Goal: Find specific page/section: Find specific page/section

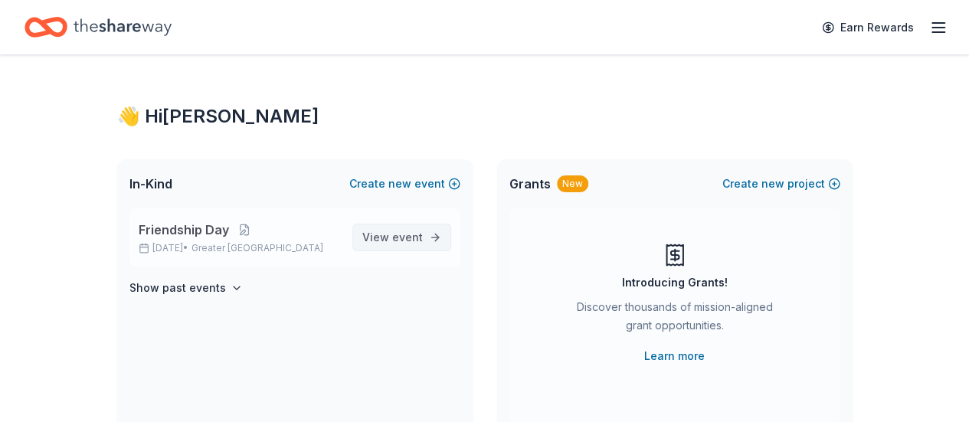
click at [400, 243] on span "event" at bounding box center [407, 237] width 31 height 13
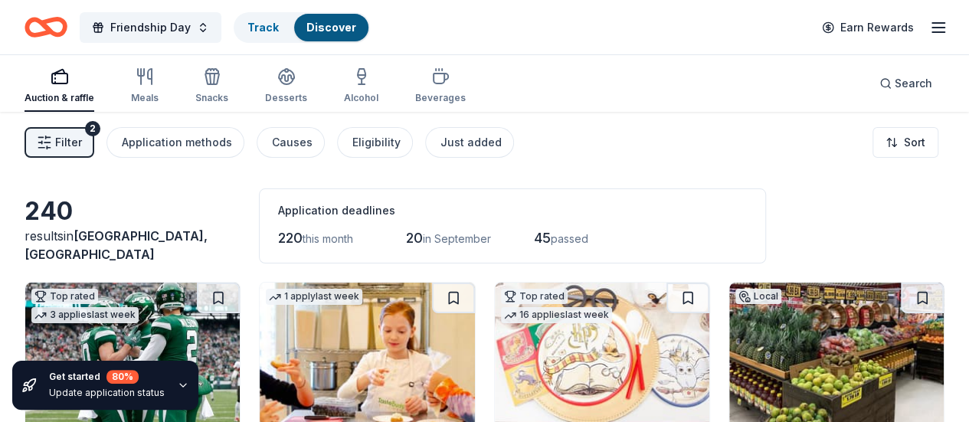
click at [344, 24] on link "Discover" at bounding box center [331, 27] width 50 height 13
click at [279, 25] on link "Track" at bounding box center [262, 27] width 31 height 13
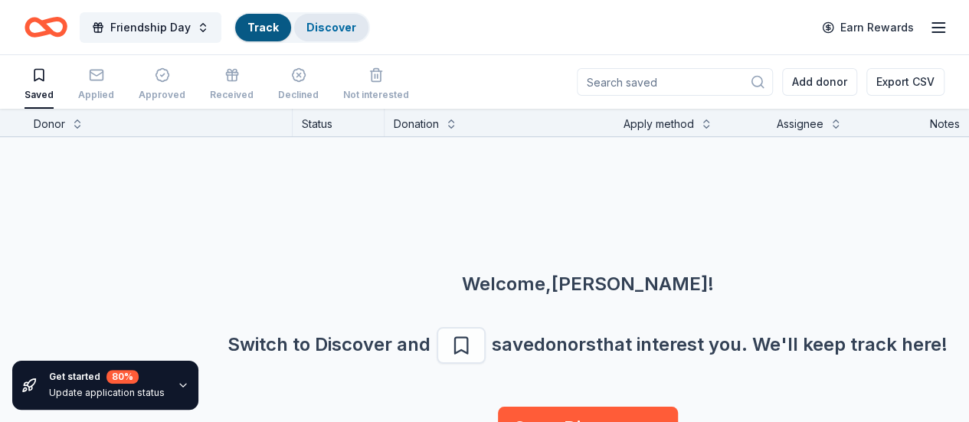
click at [325, 23] on link "Discover" at bounding box center [331, 27] width 50 height 13
click at [169, 27] on span "Friendship Day" at bounding box center [150, 27] width 80 height 18
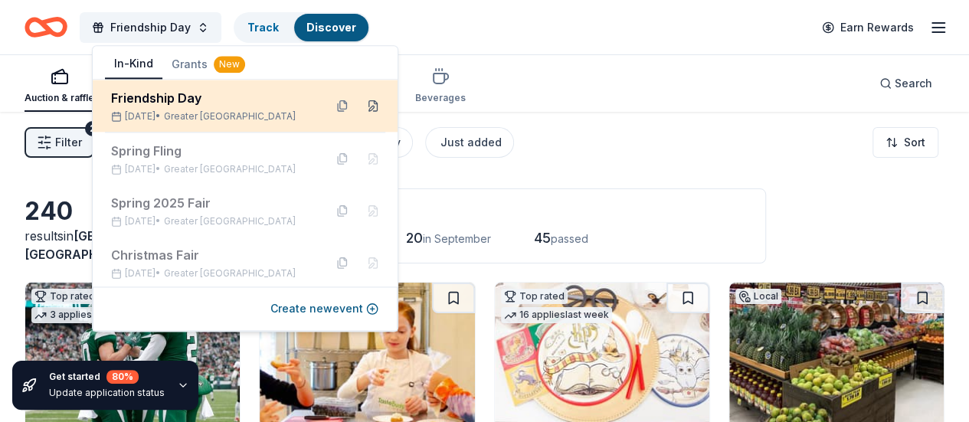
click at [361, 106] on button at bounding box center [373, 105] width 25 height 25
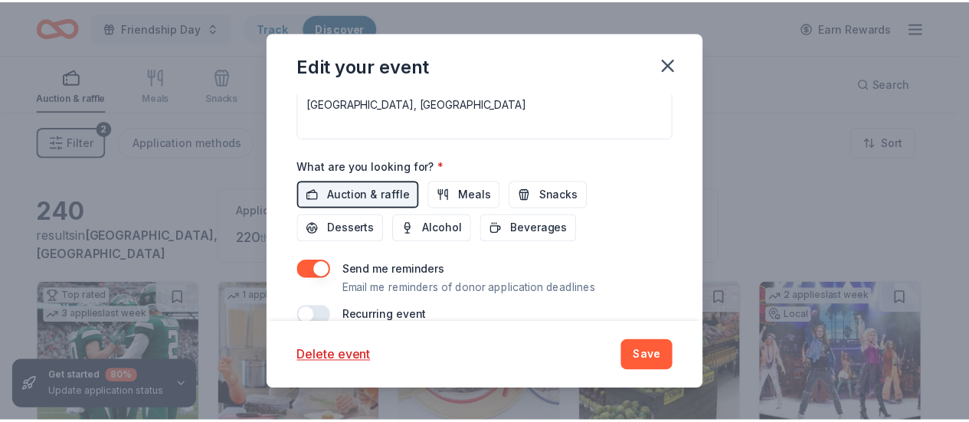
scroll to position [596, 0]
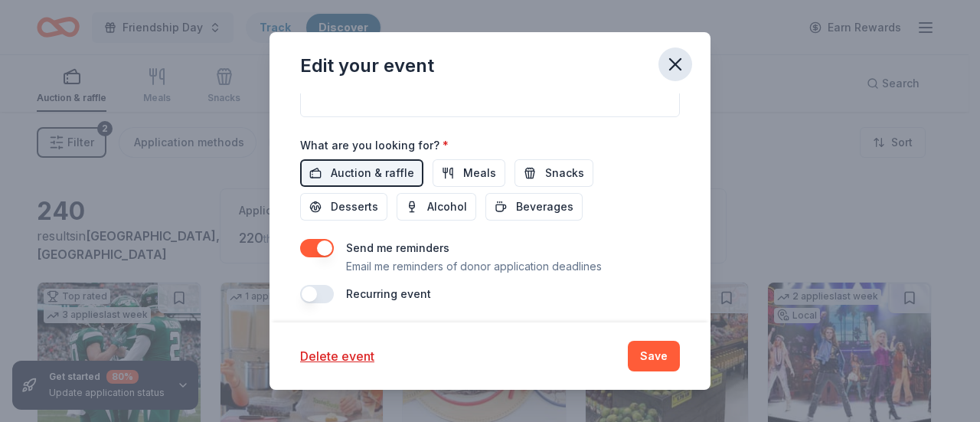
click at [683, 71] on icon "button" at bounding box center [675, 64] width 21 height 21
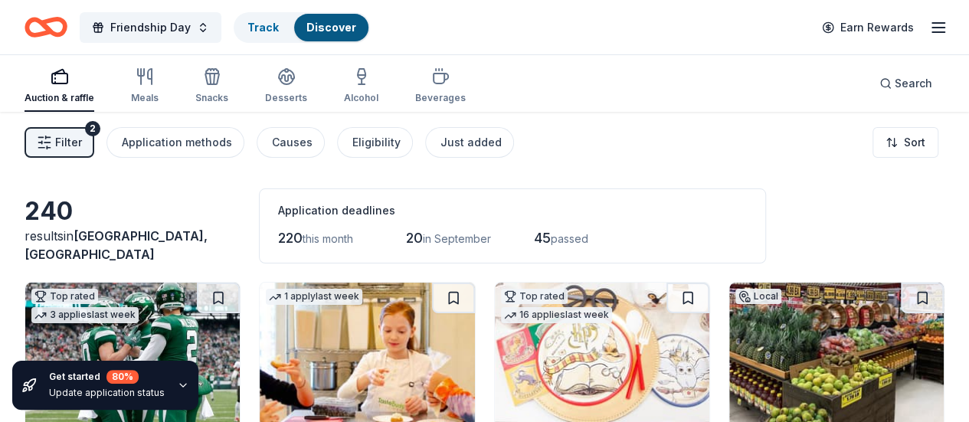
click at [55, 21] on icon "Home" at bounding box center [53, 26] width 24 height 15
